Goal: Find specific page/section: Find specific page/section

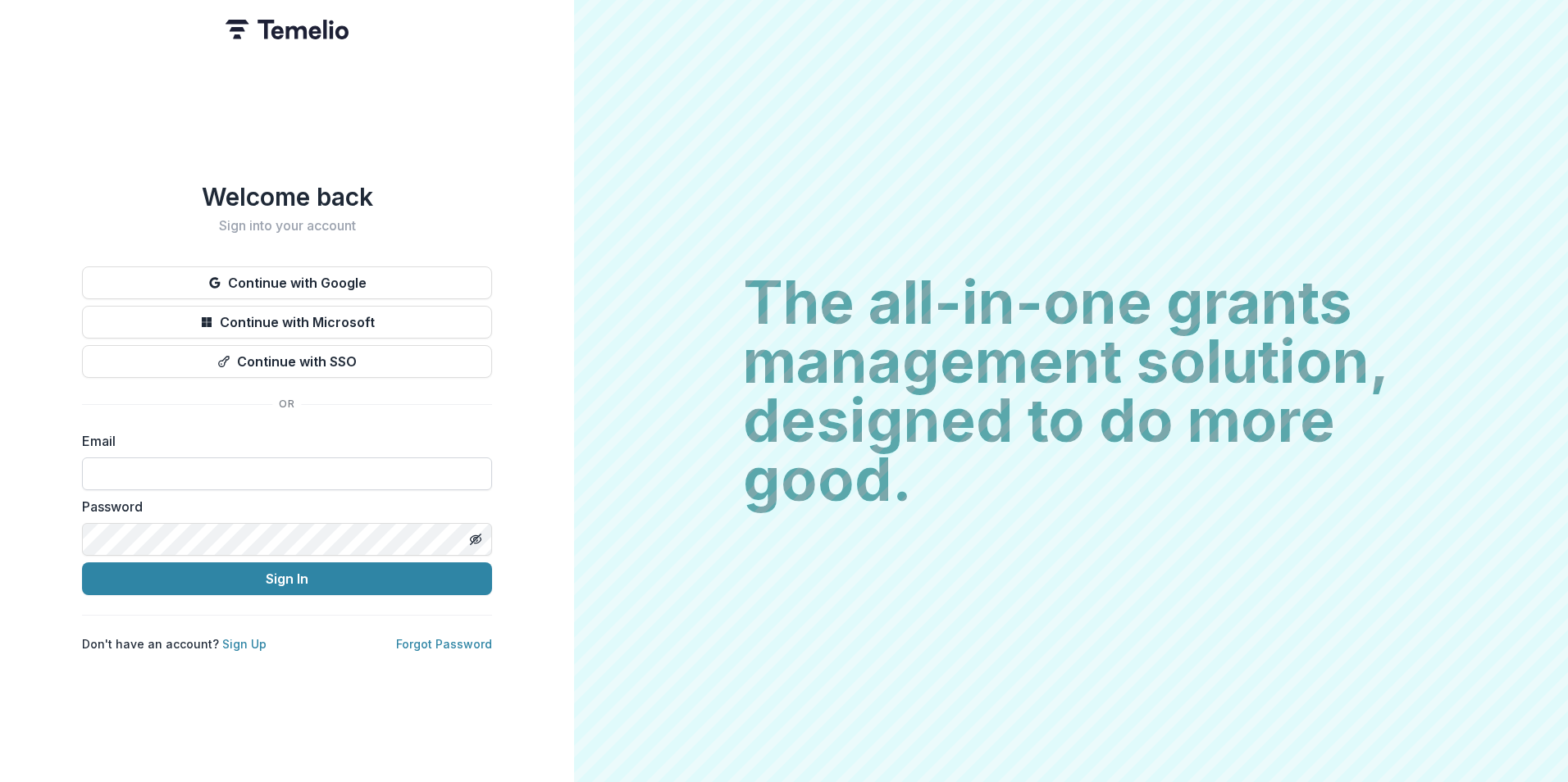
drag, startPoint x: 307, startPoint y: 470, endPoint x: 321, endPoint y: 477, distance: 15.7
click at [307, 471] on input at bounding box center [287, 474] width 410 height 32
type input "**********"
click at [82, 563] on button "Sign In" at bounding box center [287, 579] width 410 height 32
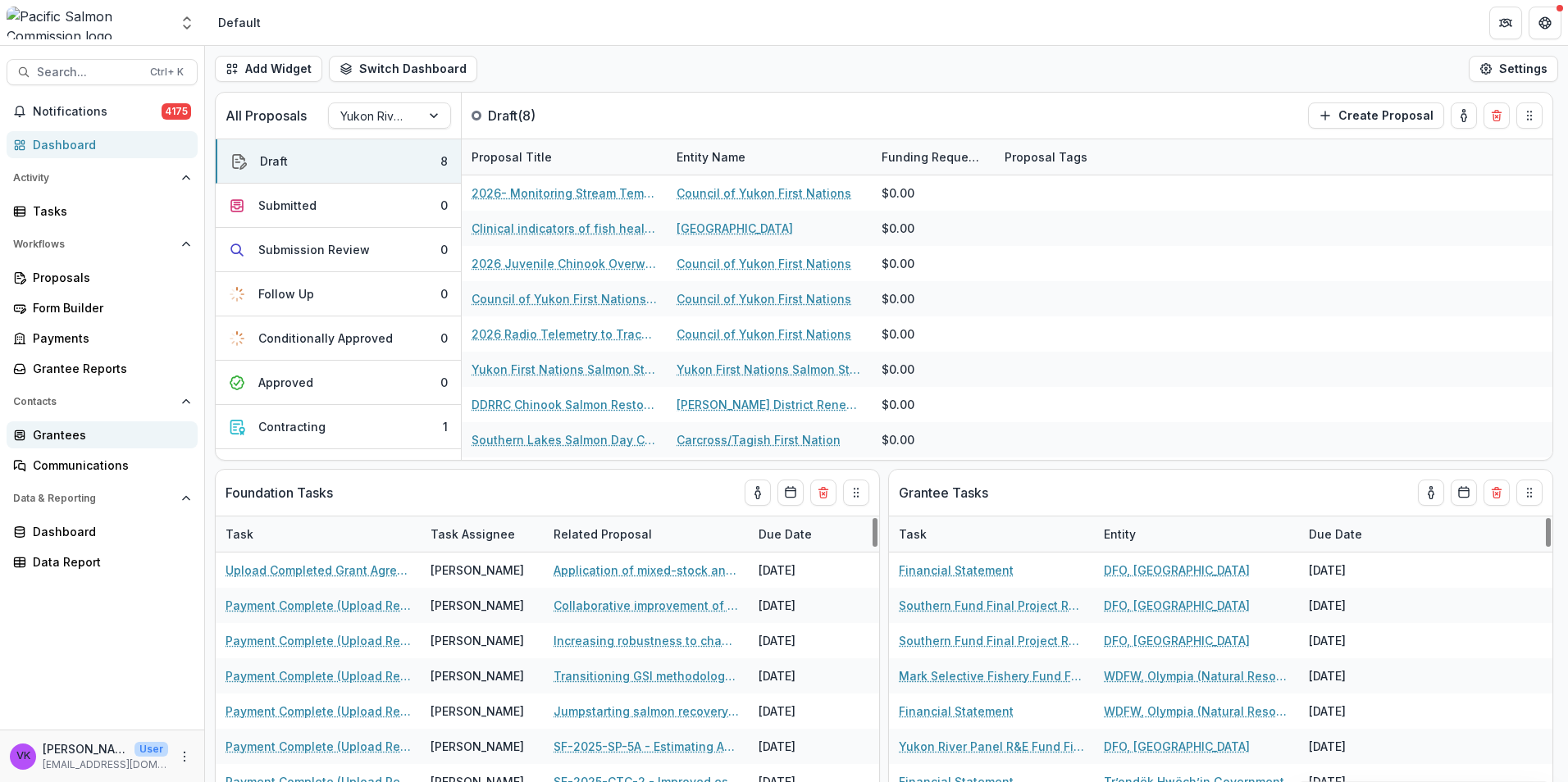
click at [78, 433] on div "Grantees" at bounding box center [108, 435] width 152 height 17
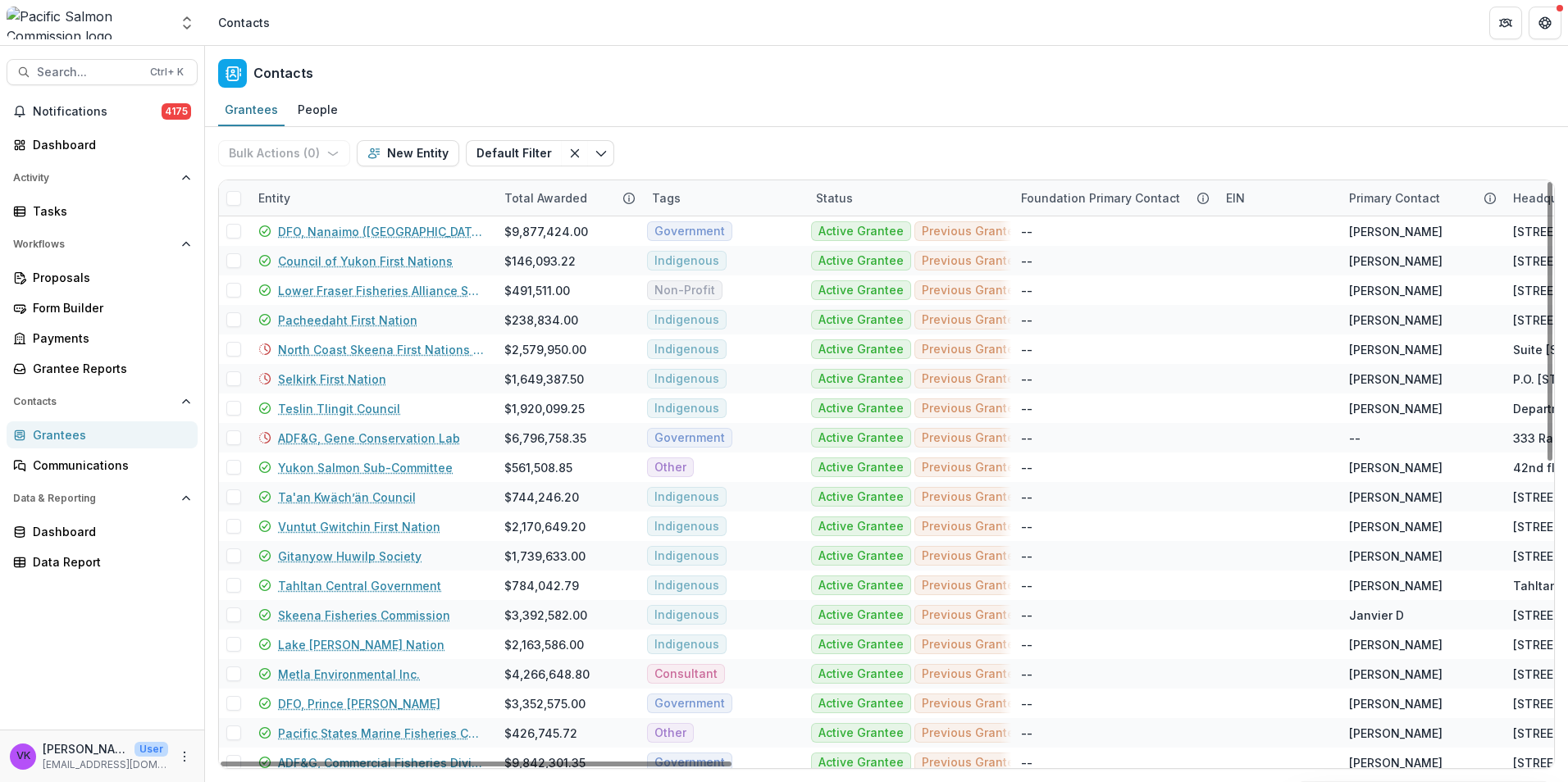
click at [340, 176] on div "Bulk Actions ( 0 ) Send Email Create Proposals Create Tasks New Entity Default …" at bounding box center [420, 153] width 402 height 52
click at [349, 198] on div "Entity" at bounding box center [371, 198] width 246 height 35
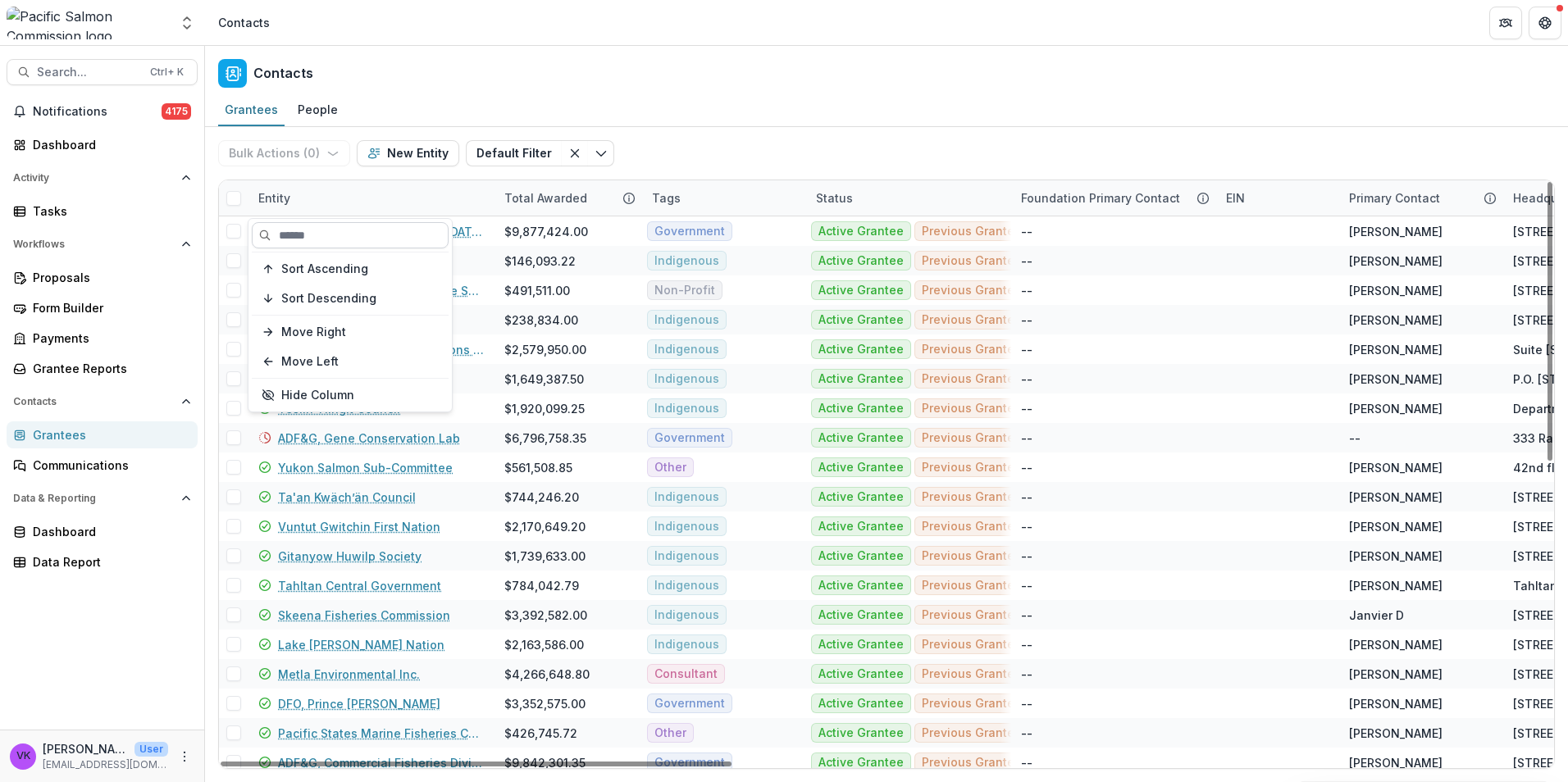
click at [375, 245] on input at bounding box center [350, 235] width 197 height 26
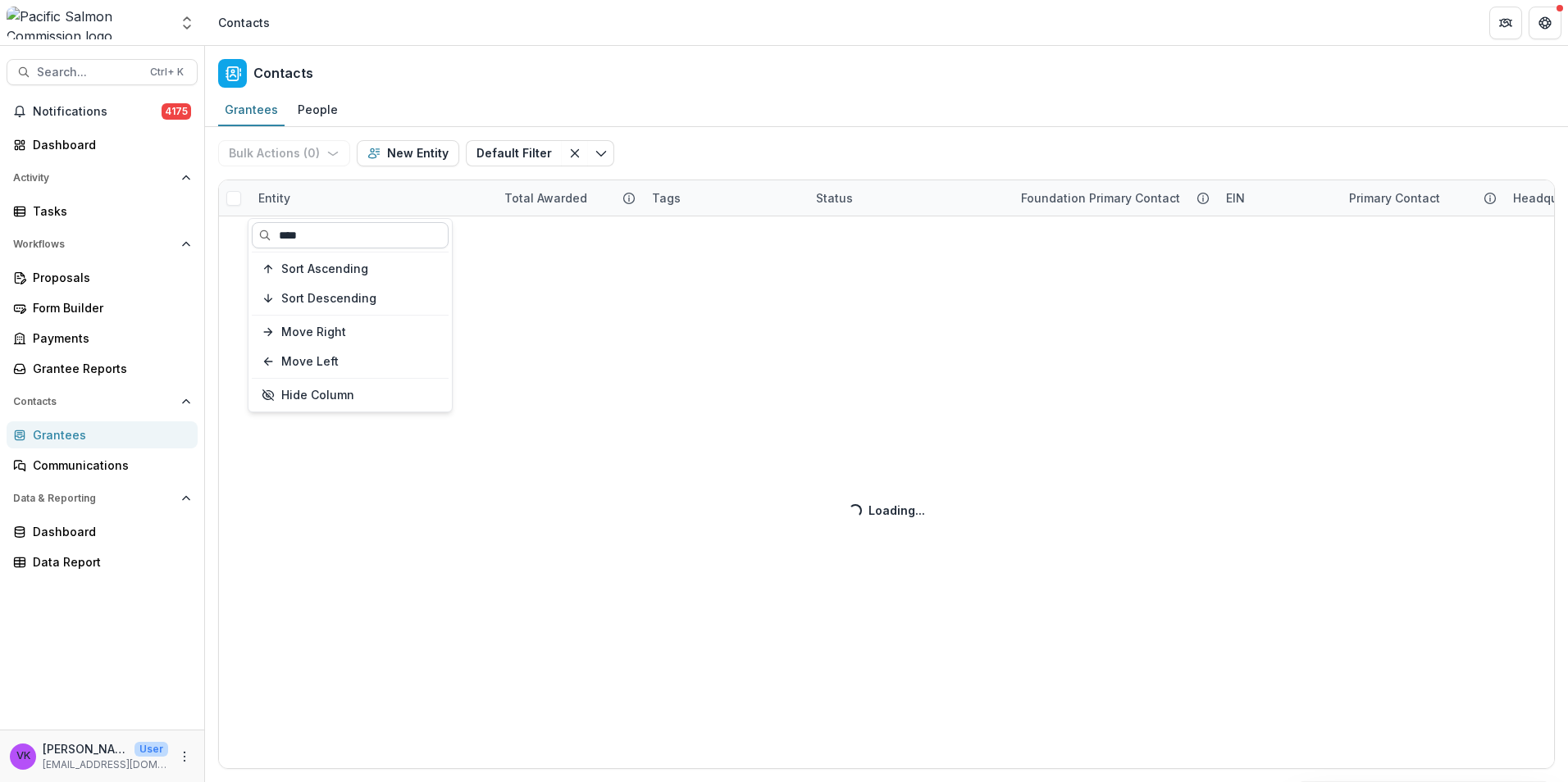
type input "****"
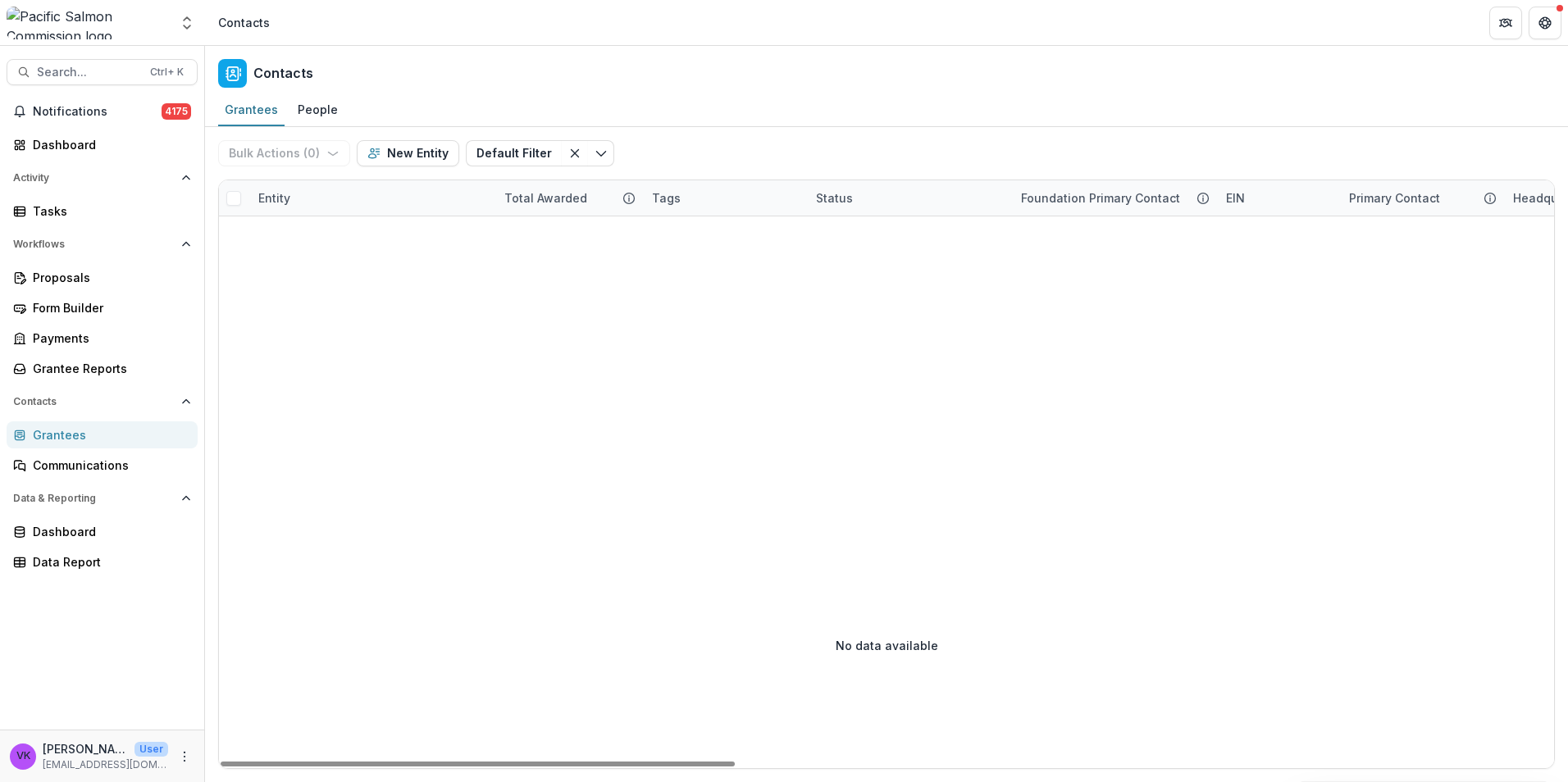
click at [330, 179] on div "Bulk Actions ( 0 ) Send Email Create Proposals Create Tasks New Entity Default …" at bounding box center [887, 448] width 1337 height 642
drag, startPoint x: 330, startPoint y: 179, endPoint x: 342, endPoint y: 195, distance: 20.0
click at [342, 195] on div "Entity" at bounding box center [371, 198] width 246 height 35
drag, startPoint x: 294, startPoint y: 111, endPoint x: 305, endPoint y: 120, distance: 14.2
click at [293, 111] on div "People" at bounding box center [318, 109] width 53 height 23
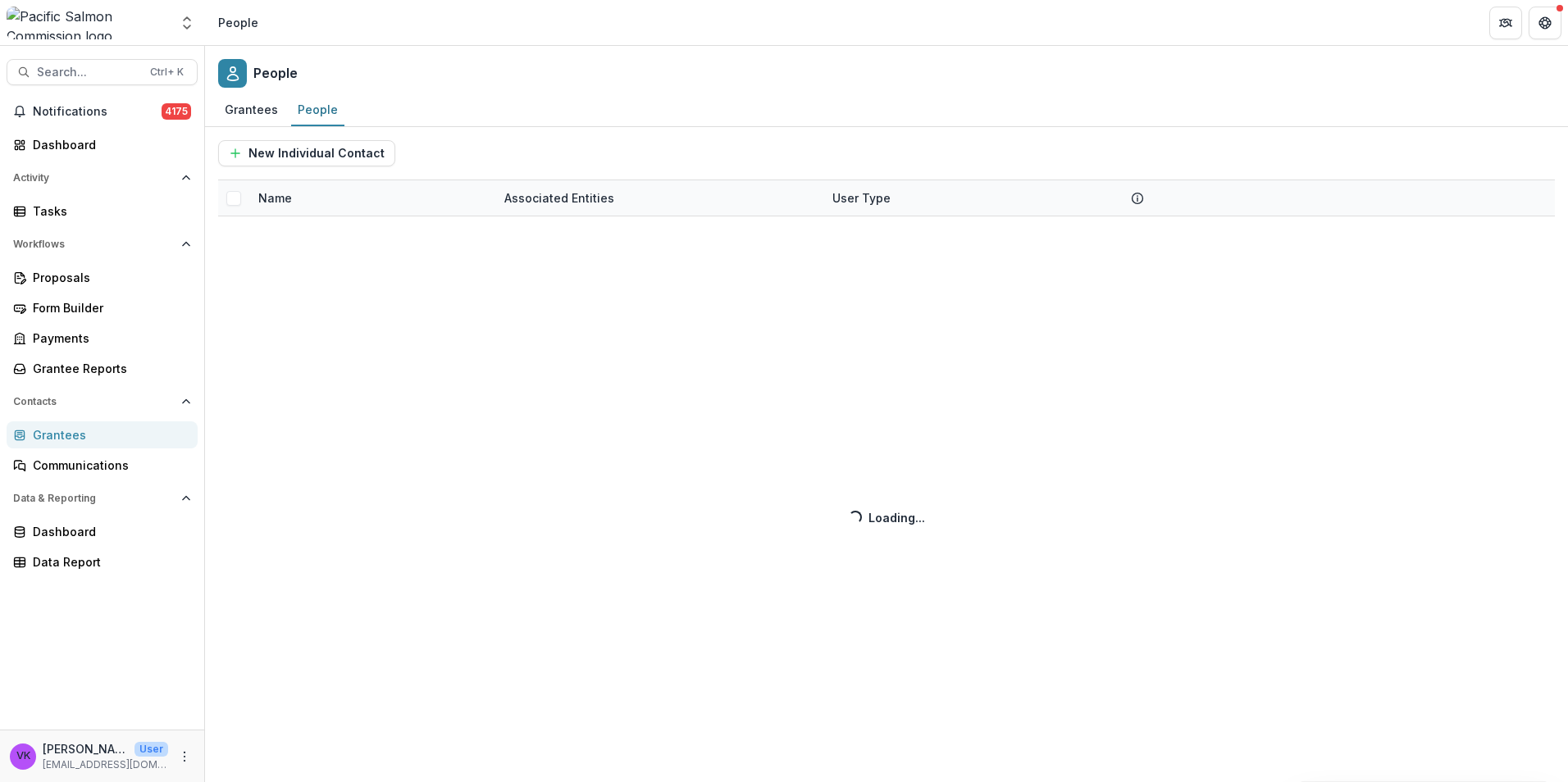
click at [349, 200] on div "New Individual Contact Name Associated Entities User Type Loading... Loading..." at bounding box center [886, 455] width 1363 height 655
click at [300, 191] on div "New Individual Contact Name Associated Entities User Type Loading... Loading..." at bounding box center [886, 455] width 1363 height 655
click at [275, 198] on div "New Individual Contact Name Associated Entities User Type Loading... Loading..." at bounding box center [886, 455] width 1363 height 655
click at [356, 198] on div "New Individual Contact Name Associated Entities User Type Loading... Loading..." at bounding box center [886, 455] width 1363 height 655
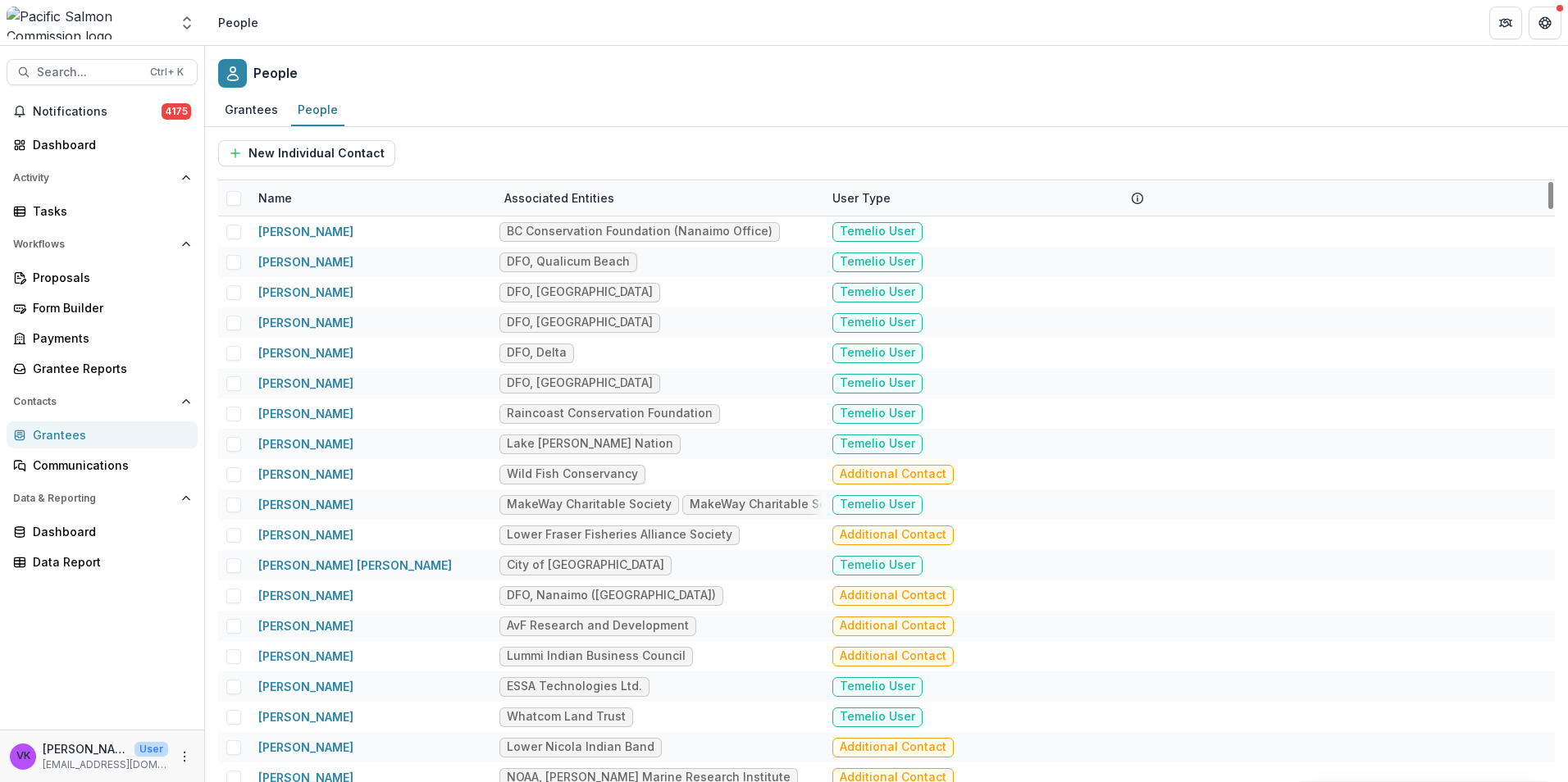
click at [365, 197] on div "Name" at bounding box center [371, 198] width 246 height 35
click at [365, 238] on input at bounding box center [350, 235] width 197 height 26
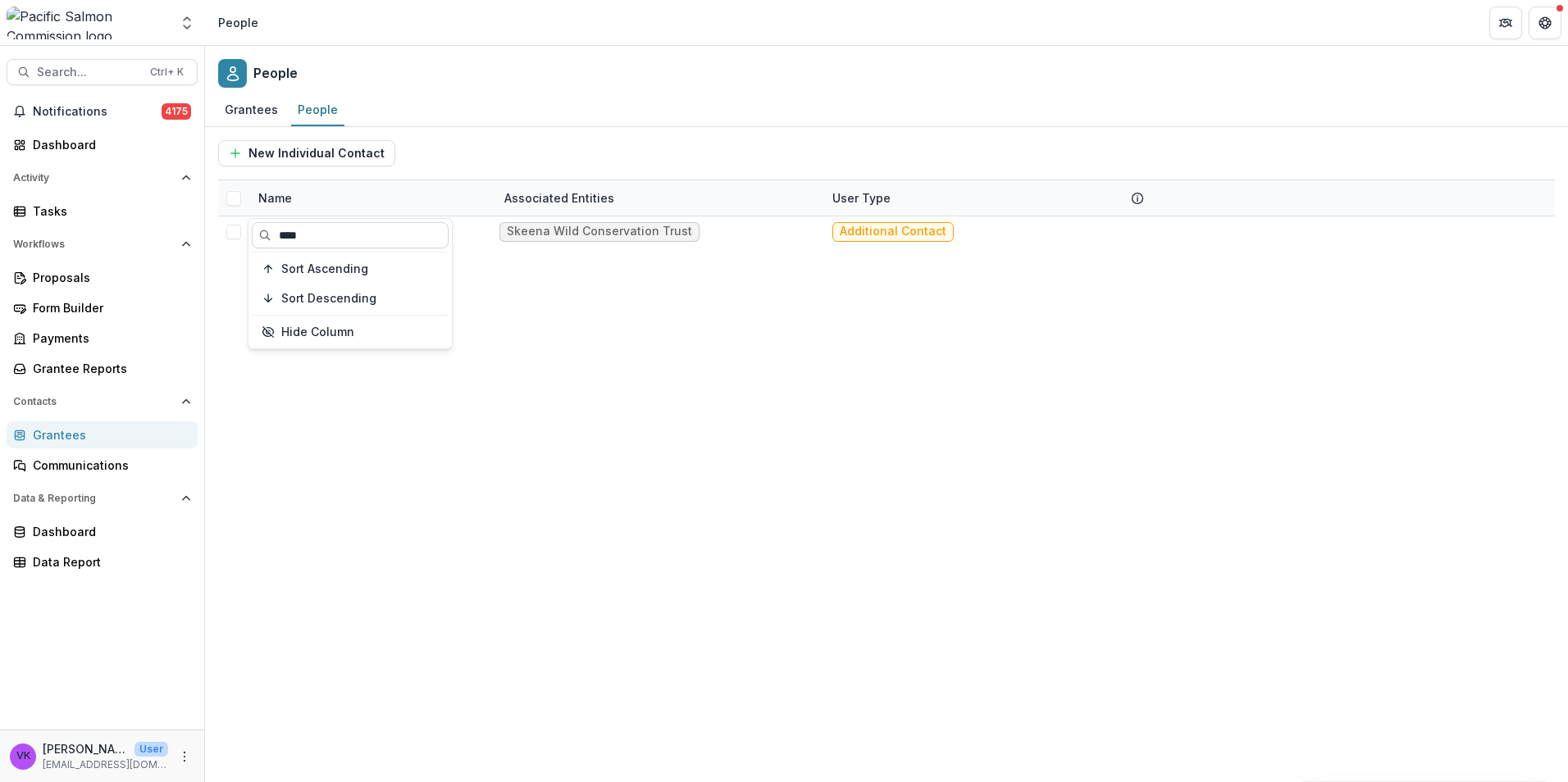
type input "****"
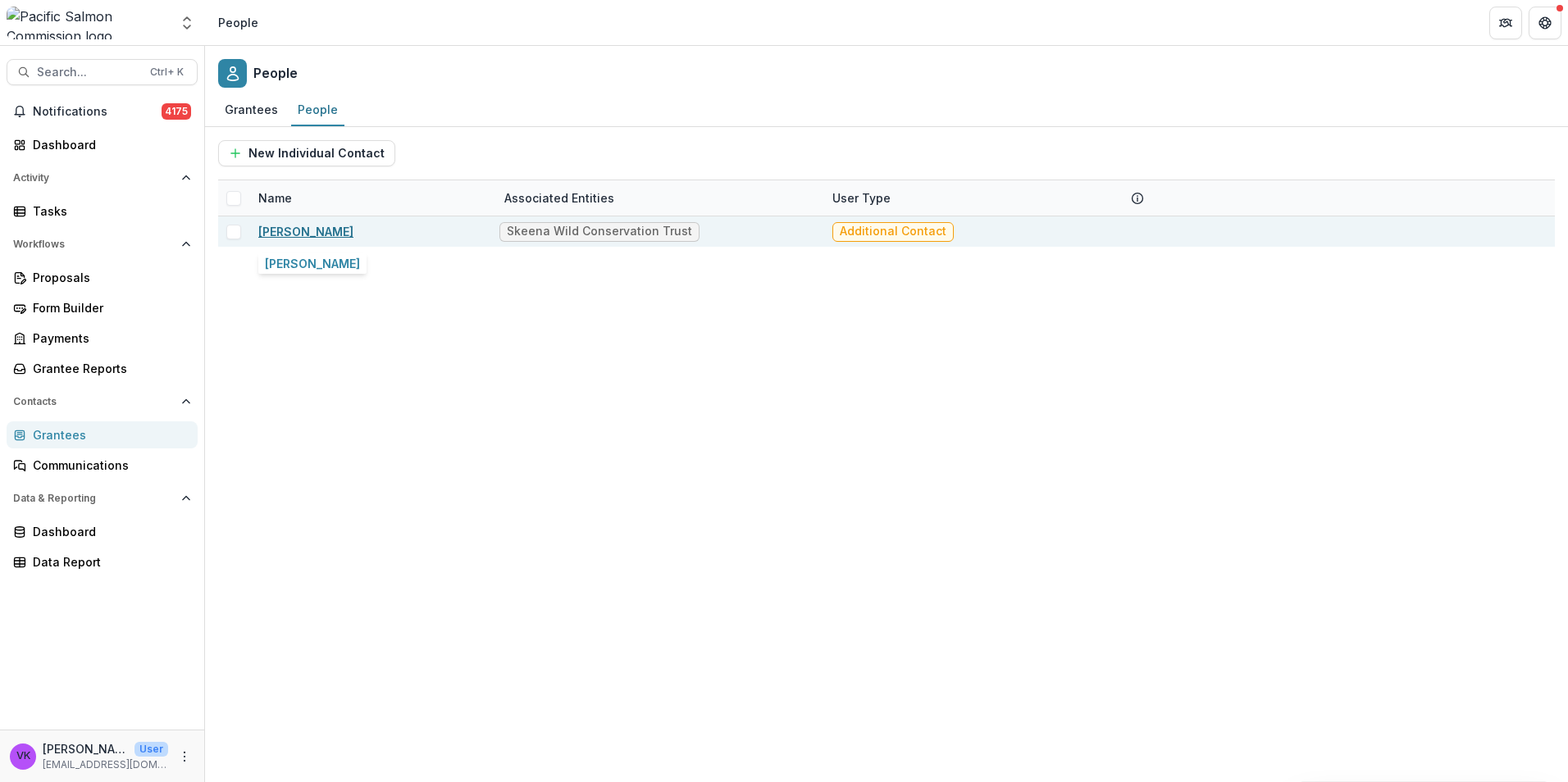
click at [300, 230] on link "Greg Knox" at bounding box center [305, 231] width 95 height 14
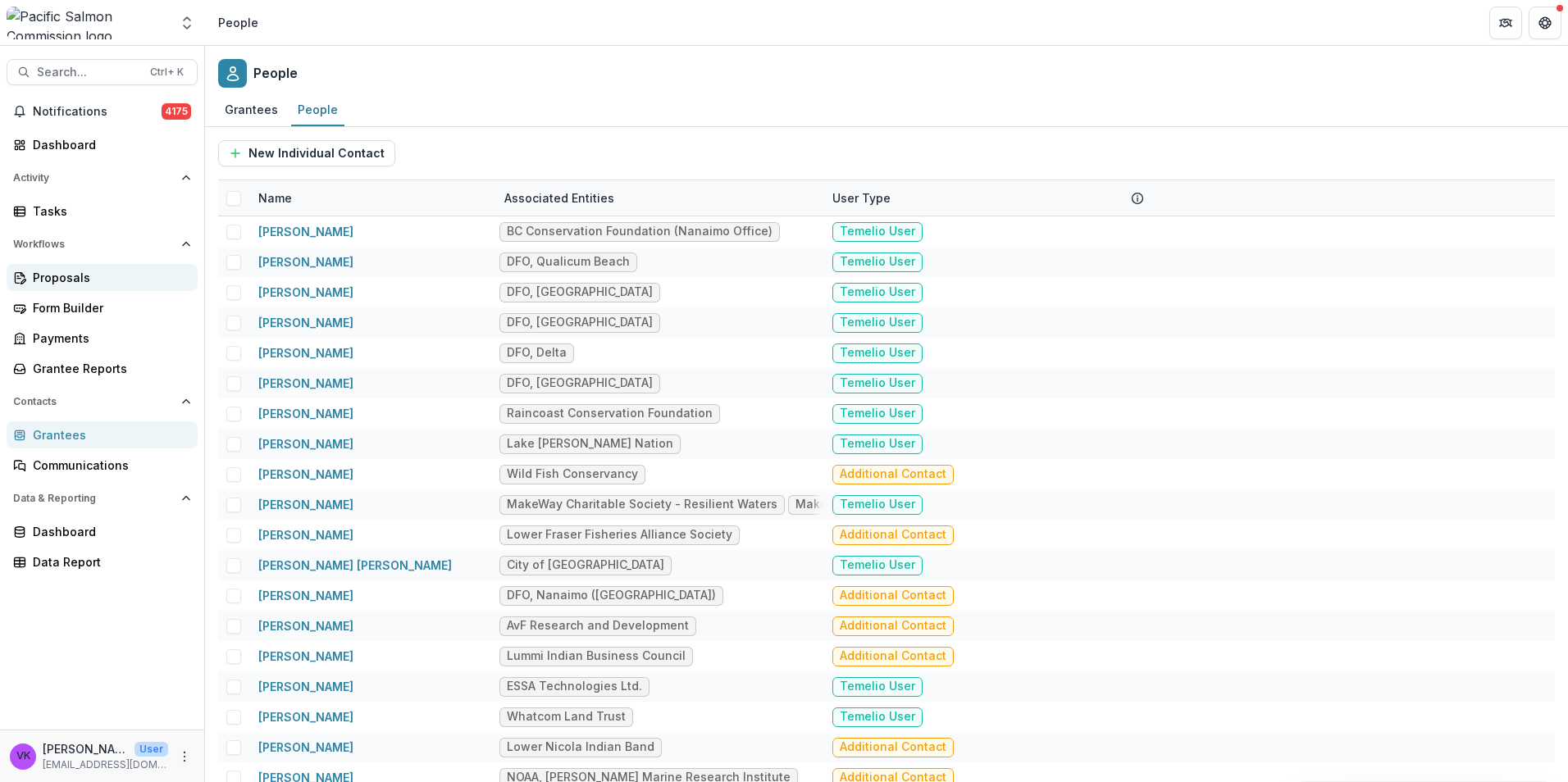
click at [79, 272] on div "Proposals" at bounding box center [108, 277] width 152 height 17
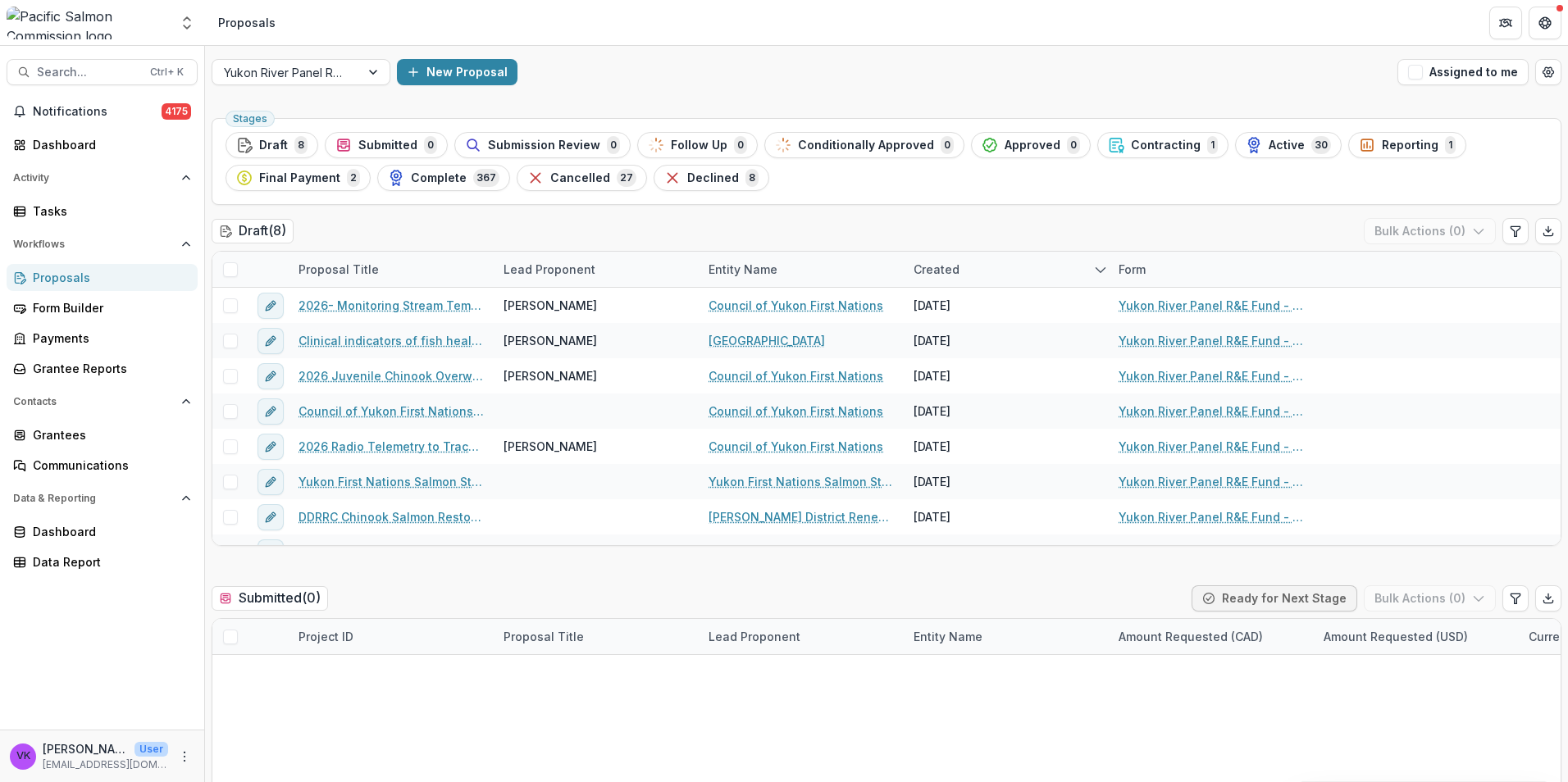
drag, startPoint x: 1258, startPoint y: 774, endPoint x: 986, endPoint y: 14, distance: 807.2
click at [1258, 774] on div "No data available" at bounding box center [886, 789] width 1348 height 246
